Goal: Navigation & Orientation: Find specific page/section

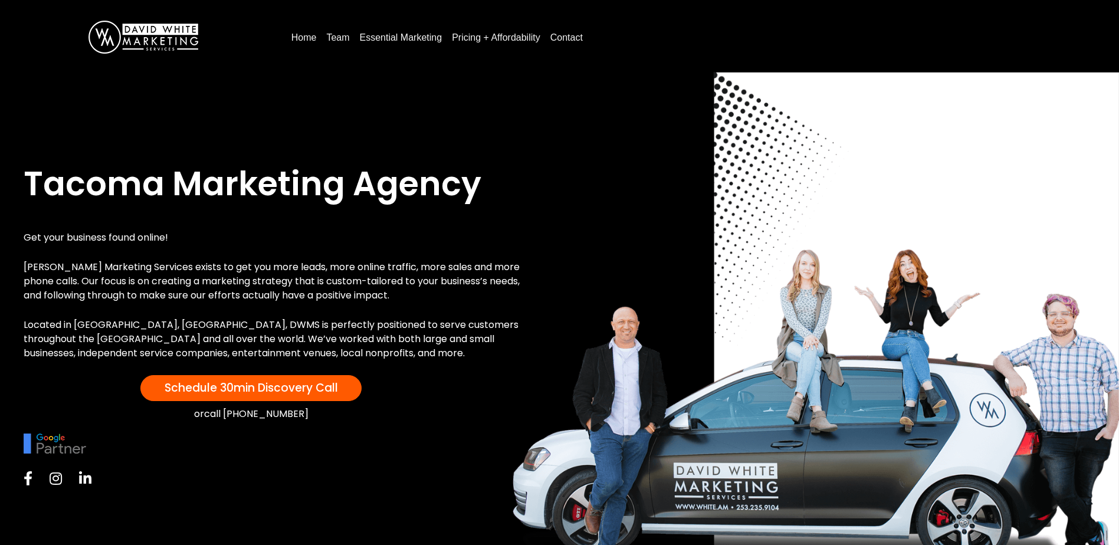
click at [420, 36] on link "Essential Marketing" at bounding box center [401, 37] width 92 height 19
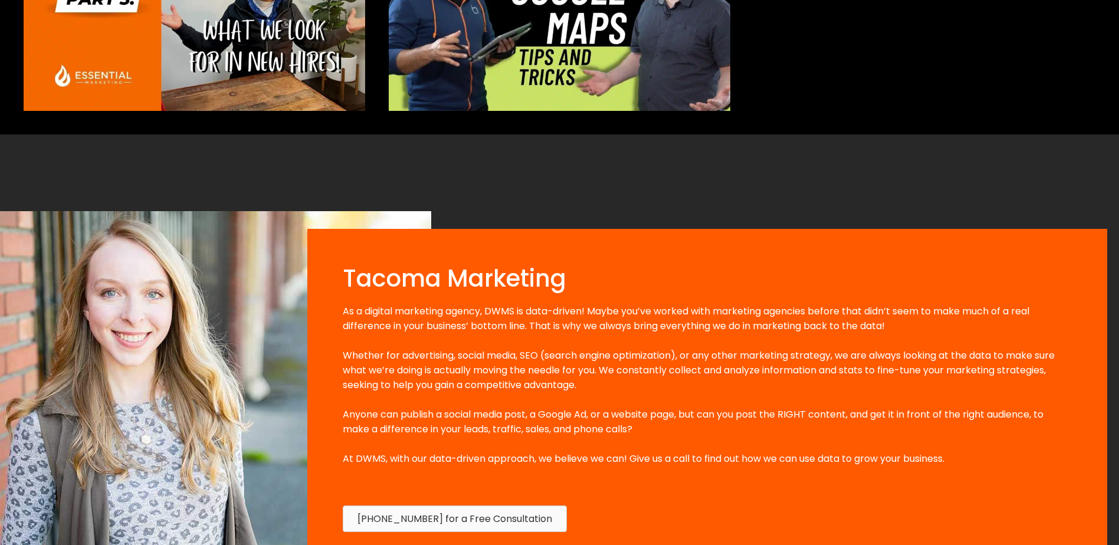
scroll to position [767, 0]
